Goal: Task Accomplishment & Management: Use online tool/utility

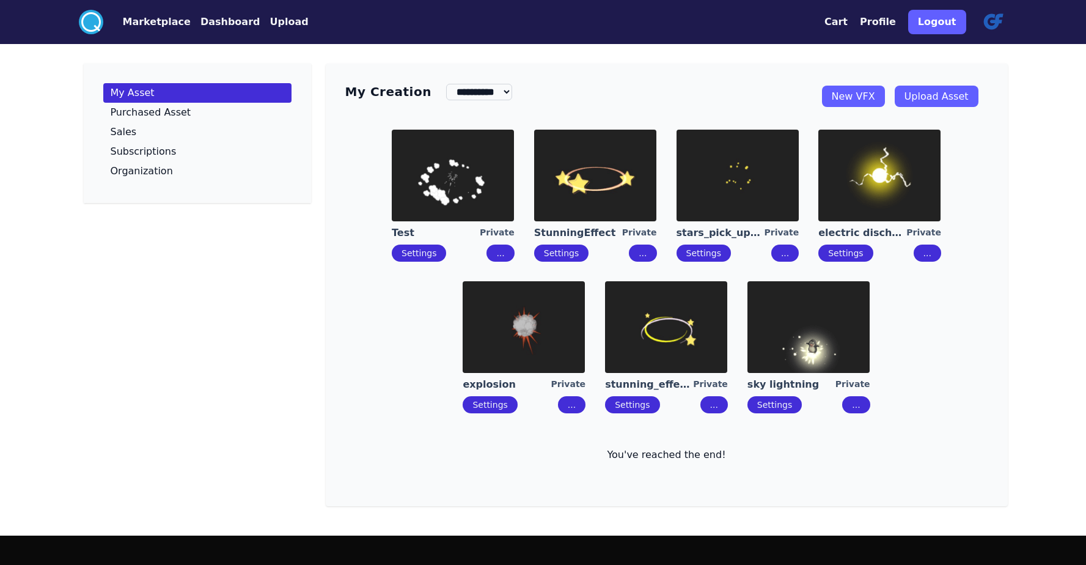
click at [763, 191] on img at bounding box center [738, 176] width 122 height 92
click at [789, 327] on img at bounding box center [809, 327] width 122 height 92
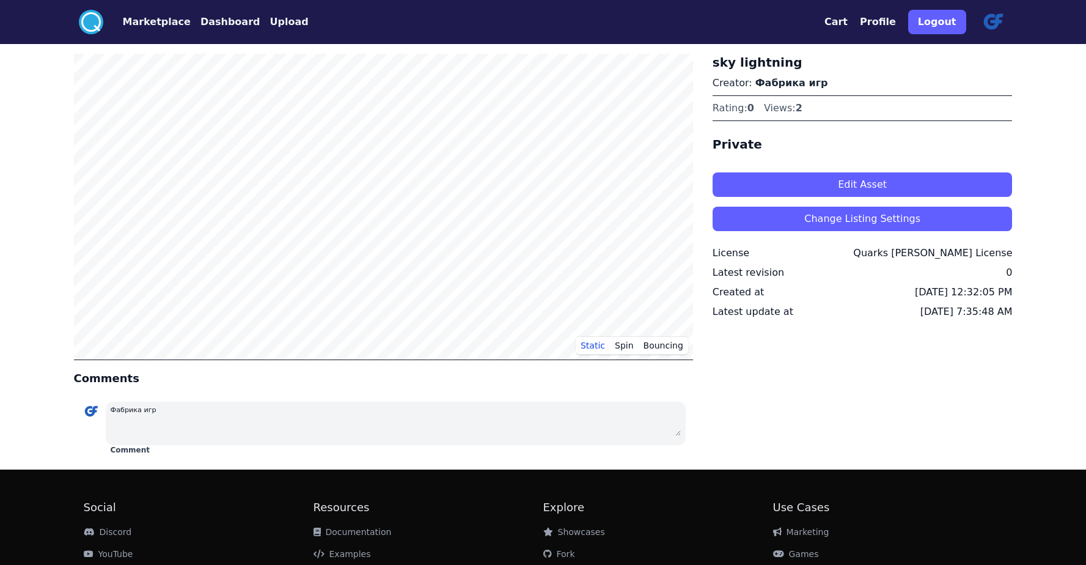
click at [830, 193] on button "Edit Asset" at bounding box center [863, 184] width 300 height 24
